Goal: Transaction & Acquisition: Purchase product/service

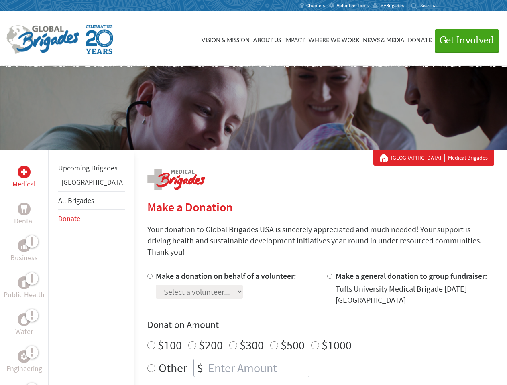
click at [443, 6] on div "Search for:" at bounding box center [427, 5] width 32 height 6
click at [463, 40] on span "Get Involved" at bounding box center [466, 41] width 55 height 10
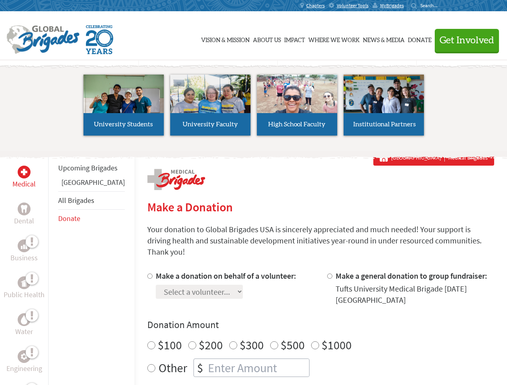
click at [254, 108] on li "High School Faculty" at bounding box center [297, 105] width 87 height 74
click at [53, 267] on div "Upcoming Brigades Belize All Brigades Donate" at bounding box center [91, 342] width 86 height 385
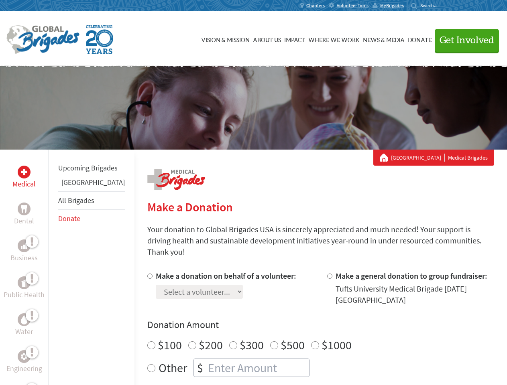
click at [321, 338] on label "$1000" at bounding box center [336, 345] width 30 height 15
click at [311, 342] on input "$1000" at bounding box center [315, 346] width 8 height 8
radio input "true"
click at [147, 274] on input "Make a donation on behalf of a volunteer:" at bounding box center [149, 276] width 5 height 5
radio input "true"
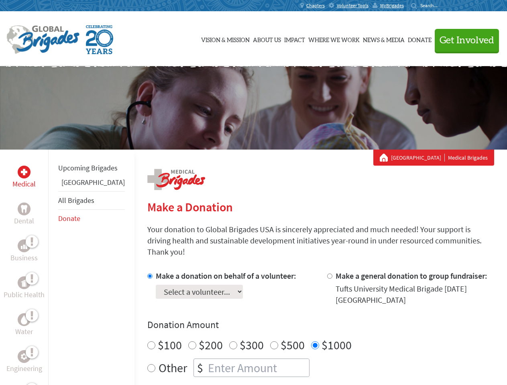
click at [327, 274] on input "Make a general donation to group fundraiser:" at bounding box center [329, 276] width 5 height 5
radio input "true"
